Goal: Information Seeking & Learning: Learn about a topic

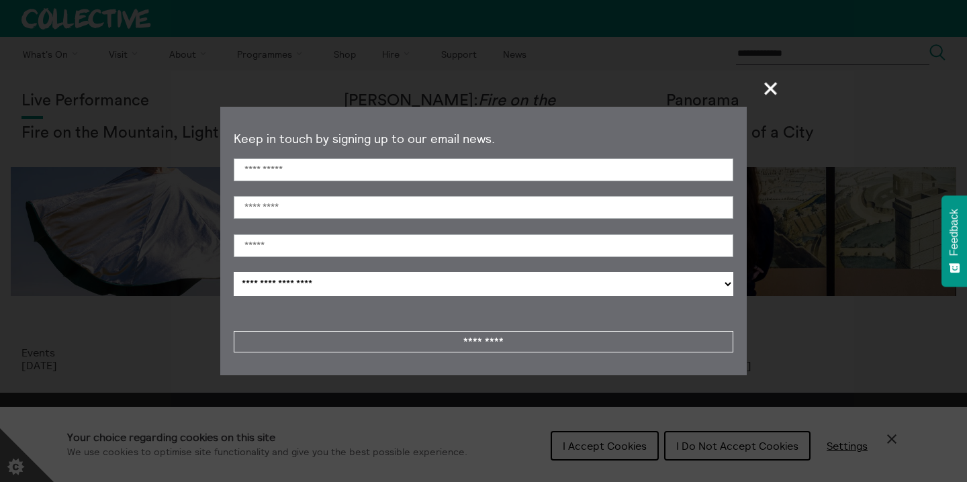
click at [764, 89] on span "+" at bounding box center [771, 88] width 40 height 40
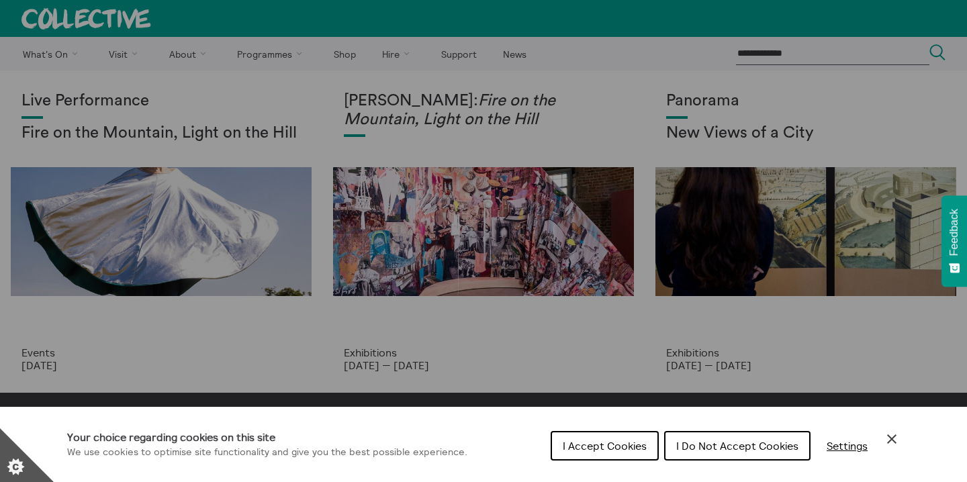
click at [717, 446] on span "I Do Not Accept Cookies" at bounding box center [737, 445] width 122 height 13
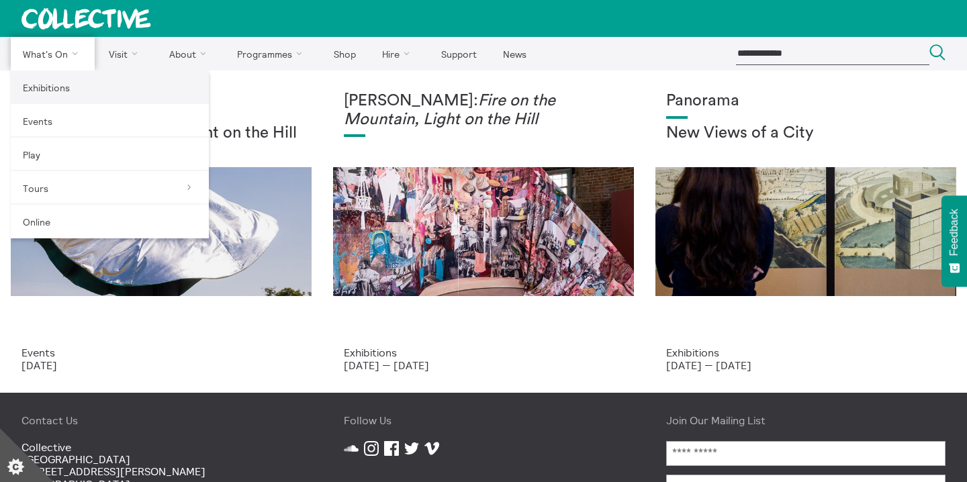
click at [37, 87] on link "Exhibitions" at bounding box center [110, 88] width 198 height 34
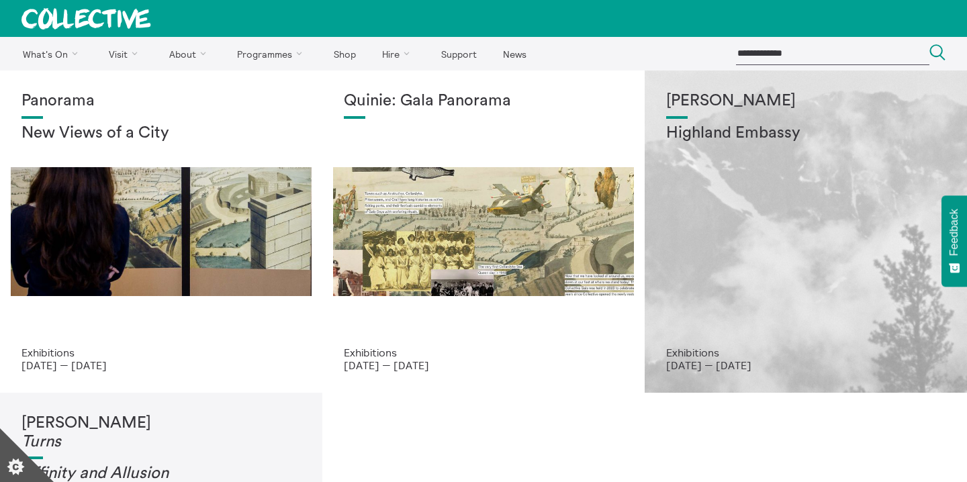
click at [713, 265] on div "Shen Xin Highland Embassy" at bounding box center [805, 219] width 279 height 255
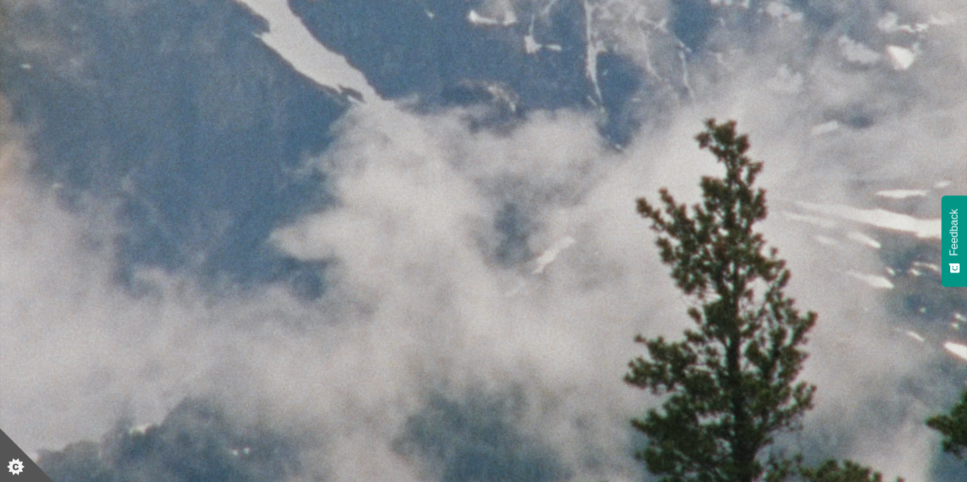
scroll to position [146, 0]
